Goal: Task Accomplishment & Management: Manage account settings

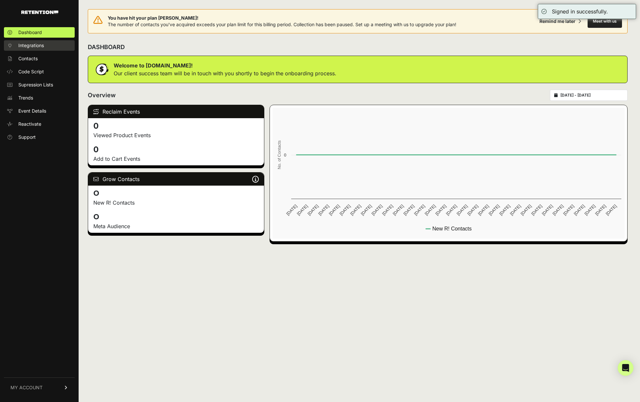
click at [44, 50] on link "Integrations" at bounding box center [39, 45] width 71 height 10
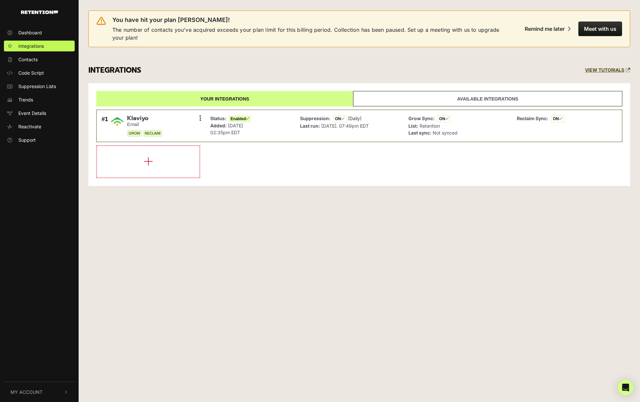
click at [34, 66] on ul "Dashboard Integrations Contacts Code Script Suppression Lists Trends Event Deta…" at bounding box center [39, 86] width 79 height 118
click at [31, 58] on span "Contacts" at bounding box center [27, 59] width 19 height 7
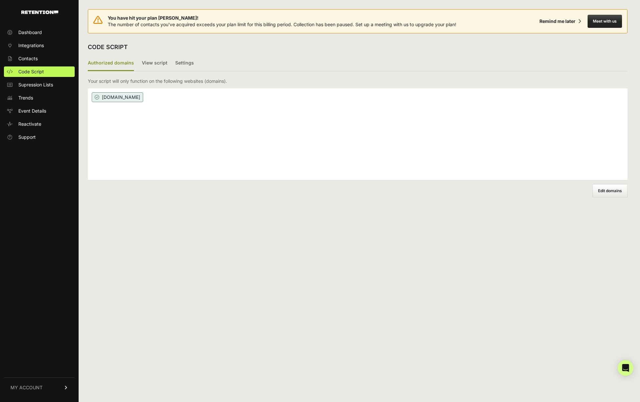
click at [33, 33] on span "Dashboard" at bounding box center [30, 32] width 24 height 7
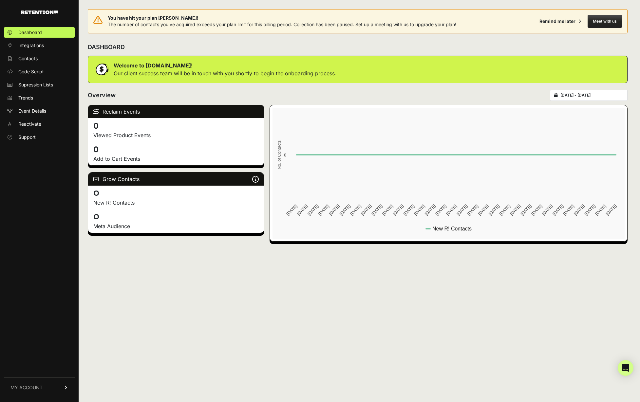
click at [22, 399] on div "Dashboard Integrations Contacts Code Script Supression Lists Trends Event Detai…" at bounding box center [39, 211] width 79 height 381
click at [27, 391] on span "MY ACCOUNT" at bounding box center [26, 388] width 32 height 7
click at [29, 362] on link "Billing" at bounding box center [39, 366] width 71 height 10
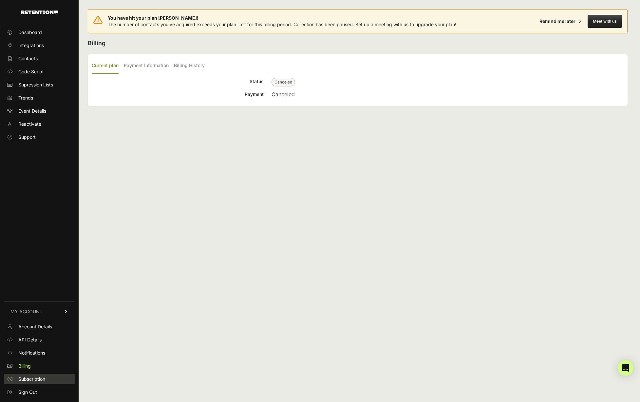
click at [28, 378] on span "Subscription" at bounding box center [31, 379] width 27 height 7
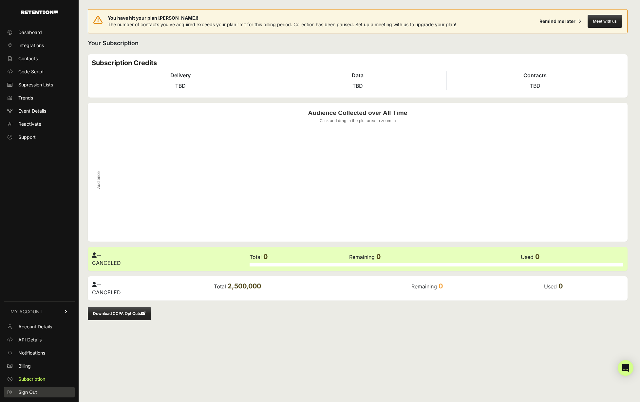
click at [30, 391] on span "Sign Out" at bounding box center [27, 392] width 19 height 7
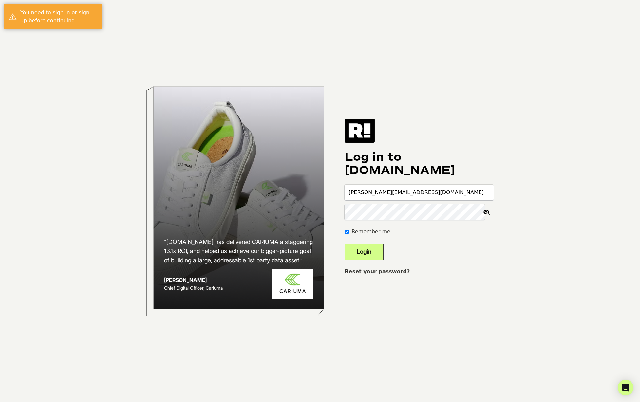
click at [431, 201] on form "[PERSON_NAME][EMAIL_ADDRESS][DOMAIN_NAME] Remember me Login" at bounding box center [419, 222] width 149 height 75
click at [445, 190] on input "[PERSON_NAME][EMAIL_ADDRESS][DOMAIN_NAME]" at bounding box center [419, 193] width 149 height 16
type input "[EMAIL_ADDRESS][DOMAIN_NAME]"
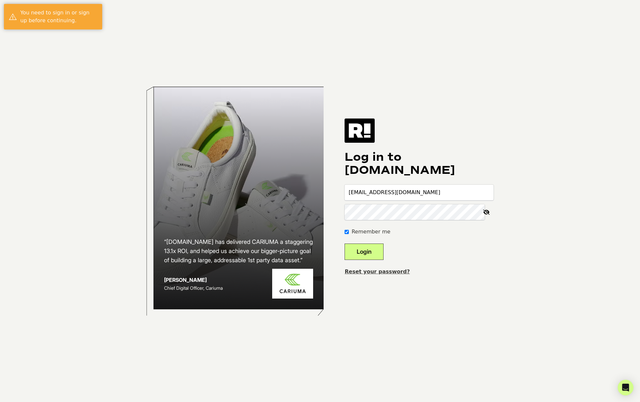
click at [369, 252] on button "Login" at bounding box center [364, 252] width 39 height 16
